Goal: Task Accomplishment & Management: Use online tool/utility

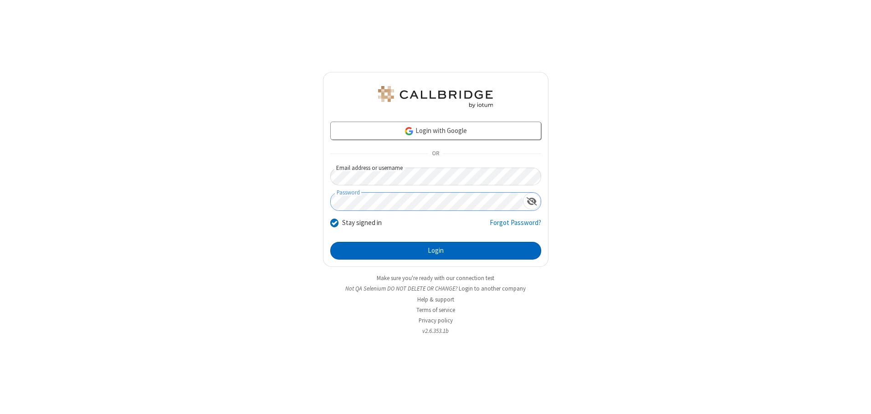
click at [435, 250] on button "Login" at bounding box center [435, 251] width 211 height 18
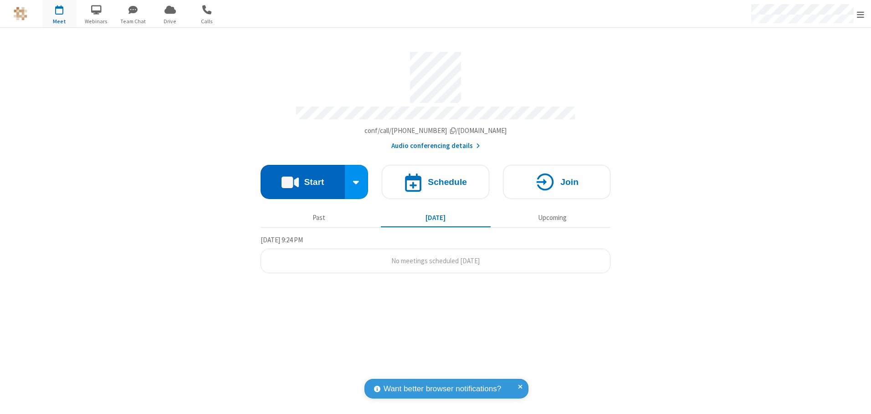
click at [302, 178] on button "Start" at bounding box center [302, 182] width 84 height 34
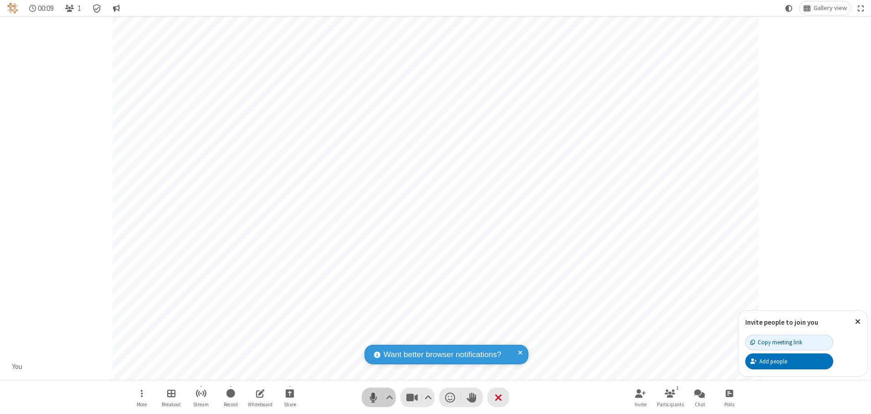
click at [373, 397] on span "Mute (Alt+A)" at bounding box center [373, 397] width 14 height 13
click at [373, 397] on span "Unmute (Alt+A)" at bounding box center [373, 397] width 14 height 13
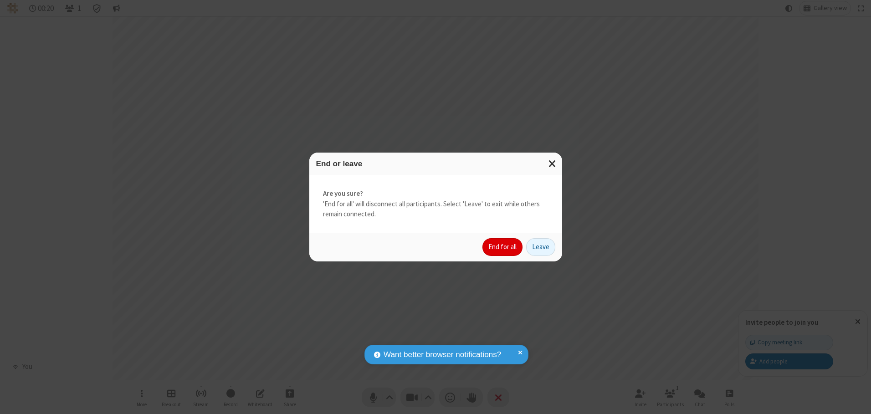
click at [503, 247] on button "End for all" at bounding box center [502, 247] width 40 height 18
